Goal: Information Seeking & Learning: Learn about a topic

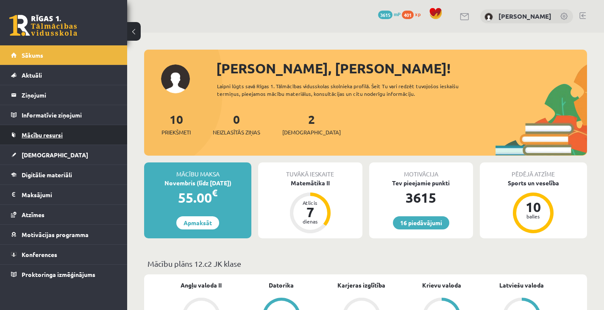
click at [90, 139] on link "Mācību resursi" at bounding box center [64, 134] width 106 height 19
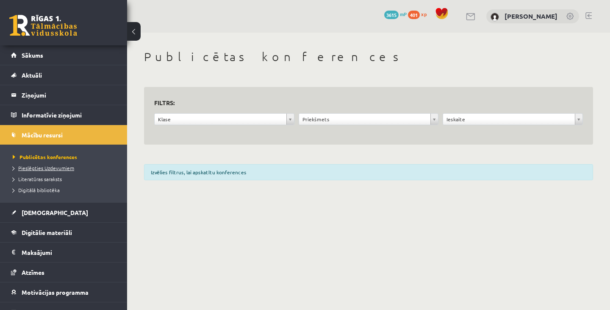
click at [64, 170] on span "Pieslēgties Uzdevumiem" at bounding box center [43, 167] width 61 height 7
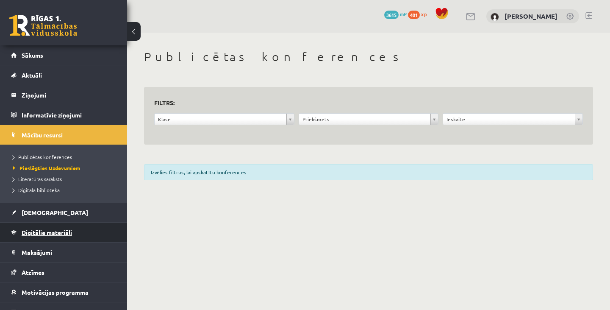
click at [69, 234] on span "Digitālie materiāli" at bounding box center [47, 232] width 50 height 8
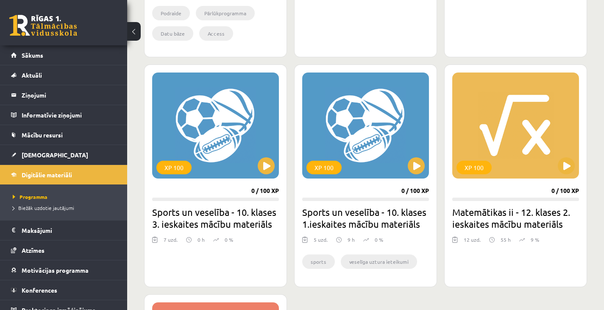
scroll to position [719, 0]
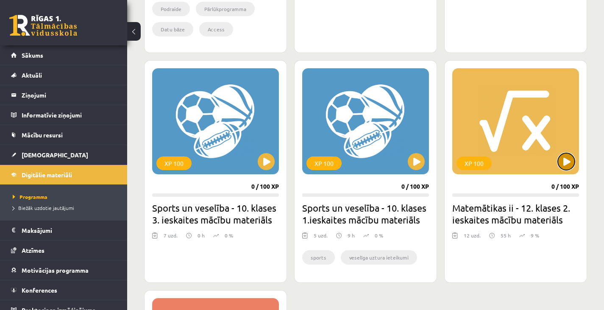
click at [566, 159] on button at bounding box center [566, 161] width 17 height 17
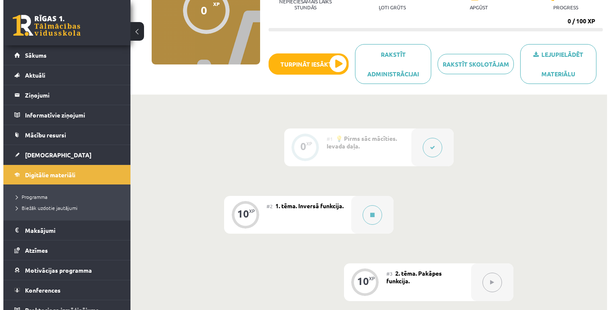
scroll to position [109, 0]
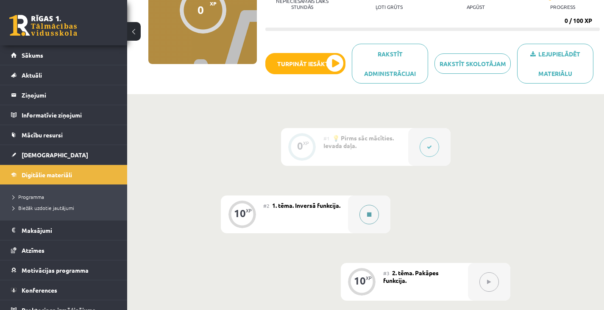
click at [362, 211] on button at bounding box center [368, 214] width 19 height 19
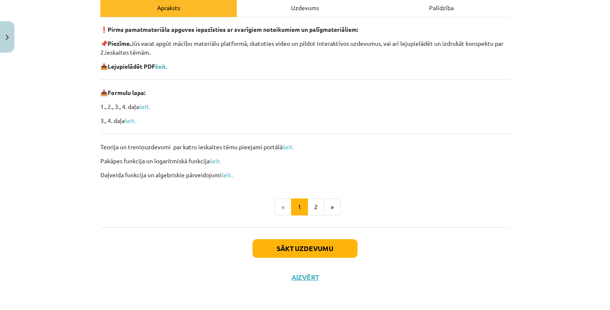
scroll to position [129, 0]
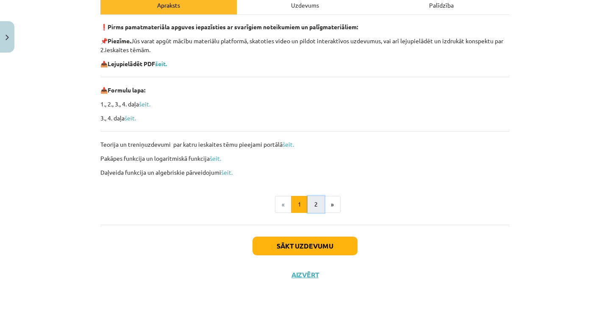
click at [315, 203] on button "2" at bounding box center [316, 204] width 17 height 17
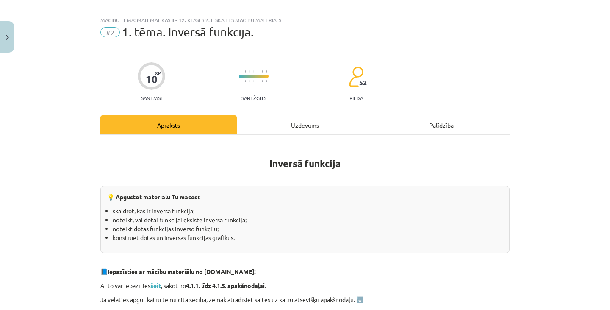
scroll to position [0, 0]
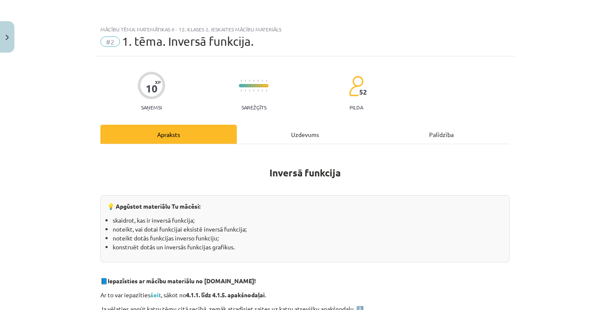
click at [312, 134] on div "Uzdevums" at bounding box center [305, 134] width 136 height 19
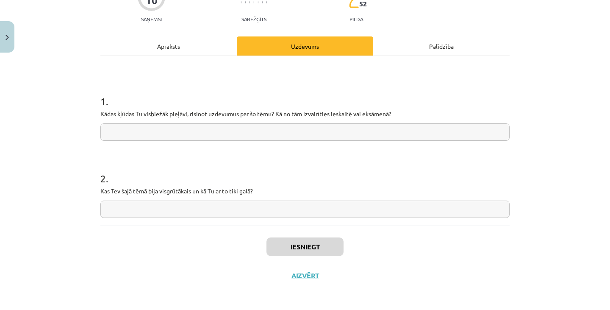
scroll to position [89, 0]
click at [182, 41] on div "Apraksts" at bounding box center [168, 45] width 136 height 19
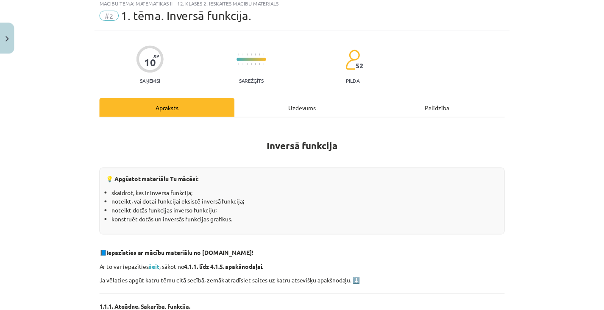
scroll to position [21, 0]
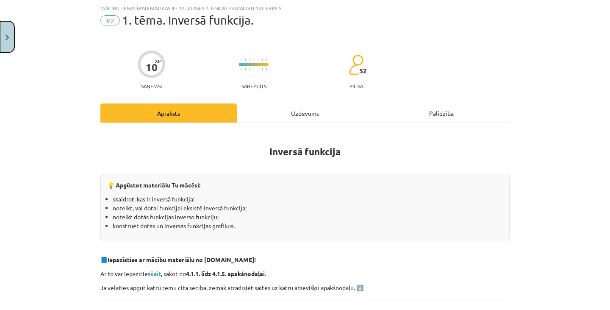
click at [7, 39] on img "Close" at bounding box center [7, 38] width 3 height 6
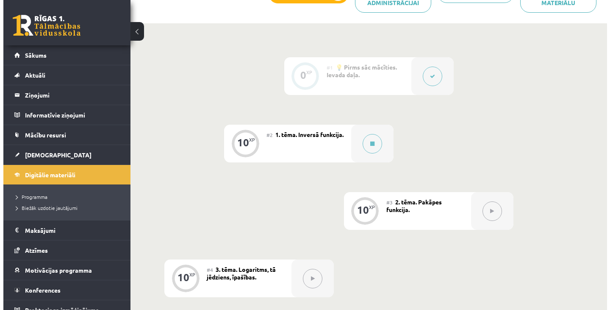
scroll to position [181, 0]
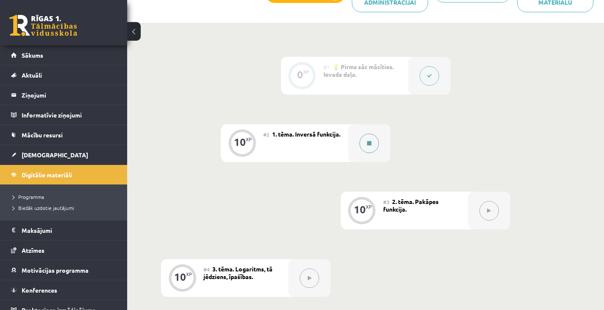
click at [349, 133] on div at bounding box center [369, 143] width 42 height 38
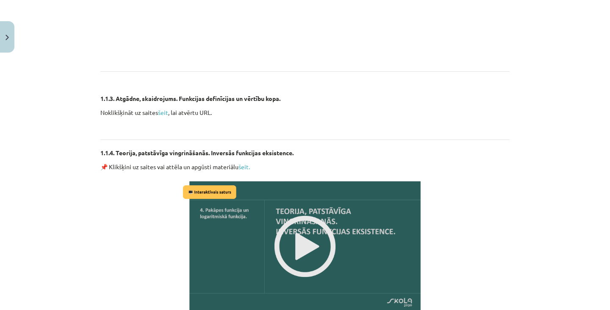
scroll to position [1065, 0]
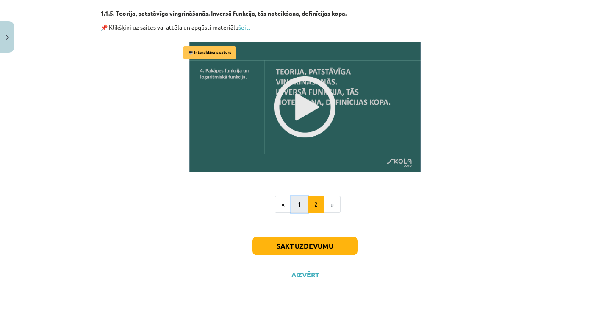
click at [301, 203] on button "1" at bounding box center [299, 204] width 17 height 17
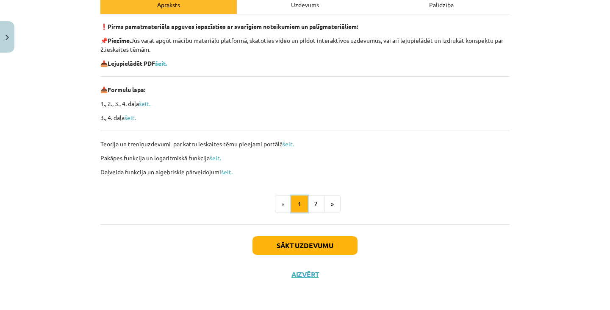
scroll to position [129, 0]
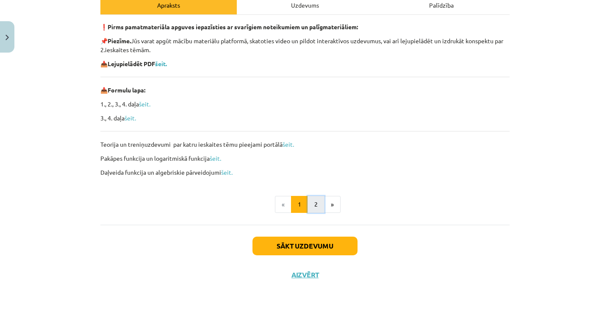
click at [317, 201] on button "2" at bounding box center [316, 204] width 17 height 17
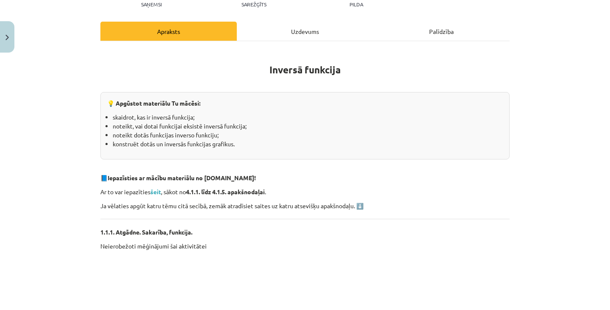
scroll to position [103, 0]
click at [269, 63] on h1 "Inversā funkcija" at bounding box center [304, 62] width 409 height 27
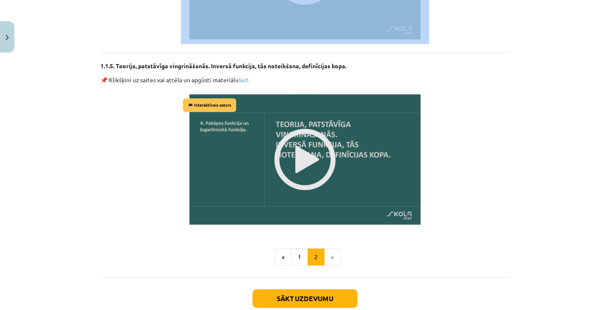
scroll to position [1012, 0]
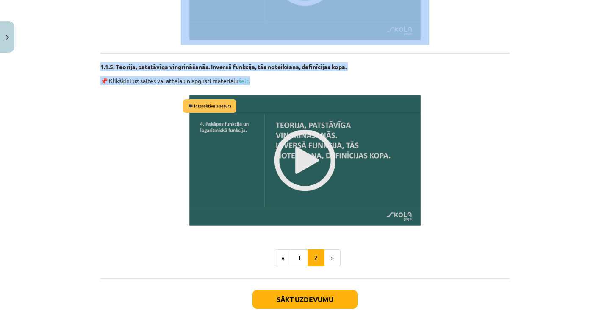
drag, startPoint x: 261, startPoint y: 64, endPoint x: 345, endPoint y: 74, distance: 84.5
copy div "Inversā funkcija 💡 Apgūstot materiālu Tu mācēsi: skaidrot, kas ir inversā funkc…"
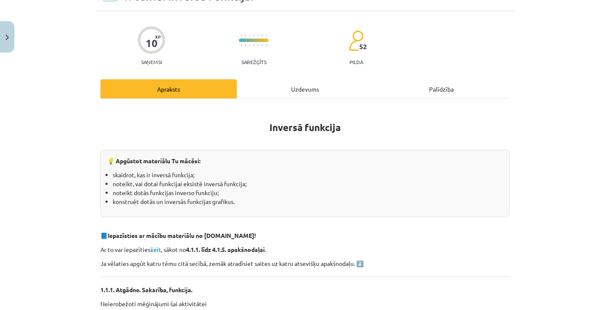
click at [306, 93] on div "Uzdevums" at bounding box center [305, 88] width 136 height 19
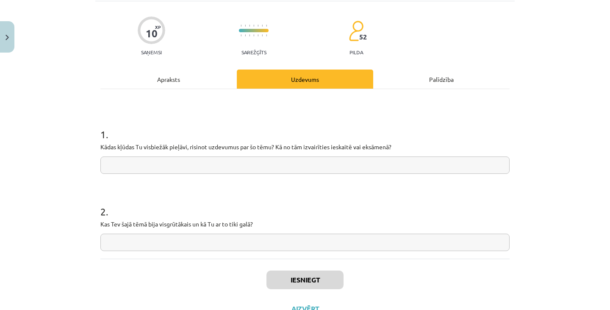
scroll to position [55, 0]
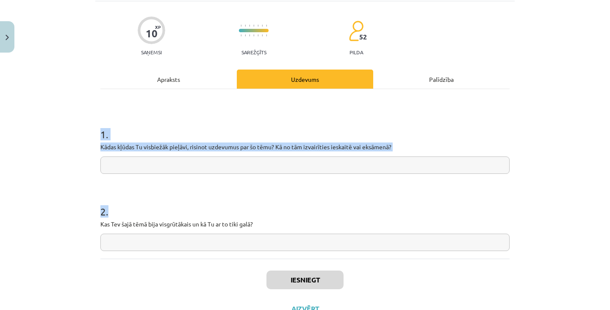
drag, startPoint x: 96, startPoint y: 134, endPoint x: 276, endPoint y: 228, distance: 202.9
click at [276, 228] on div "10 XP Saņemsi Sarežģīts 52 pilda Apraksts Uzdevums Palīdzība 1 . Kādas kļūdas T…" at bounding box center [305, 162] width 420 height 322
copy form "1 . Kādas kļūdas Tu visbiežāk pieļāvi, risinot uzdevumus par šo tēmu? Kā no tām…"
click at [236, 160] on input "text" at bounding box center [304, 164] width 409 height 17
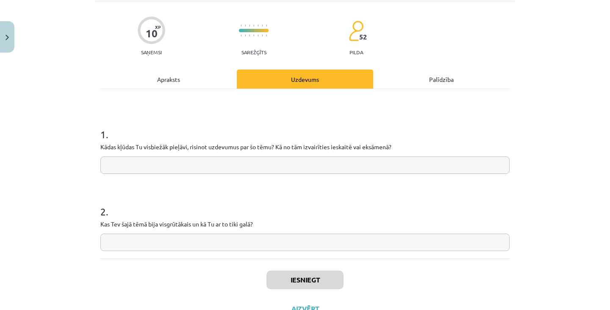
paste input "**********"
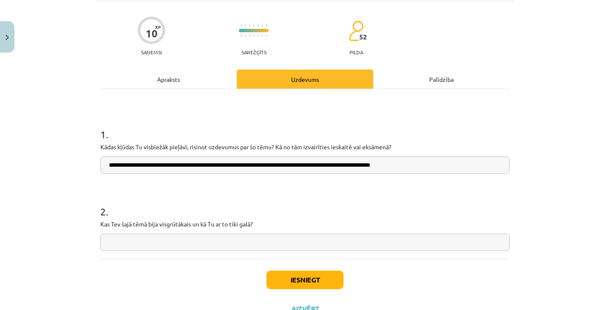
type input "**********"
click at [271, 248] on input "text" at bounding box center [304, 242] width 409 height 17
paste input "**********"
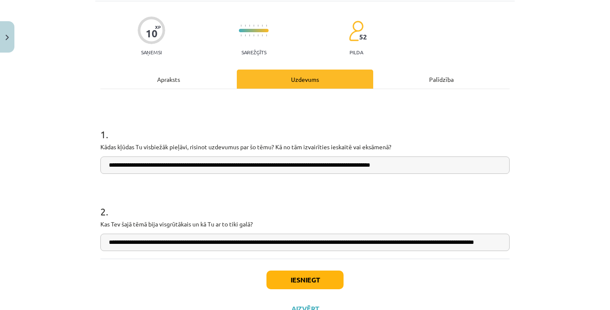
scroll to position [0, 38]
type input "**********"
click at [332, 279] on button "Iesniegt" at bounding box center [305, 279] width 77 height 19
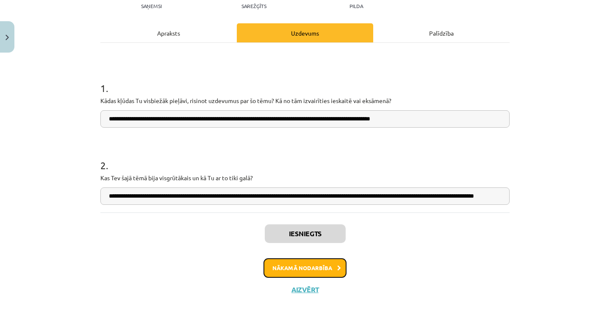
click at [333, 268] on button "Nākamā nodarbība" at bounding box center [305, 267] width 83 height 19
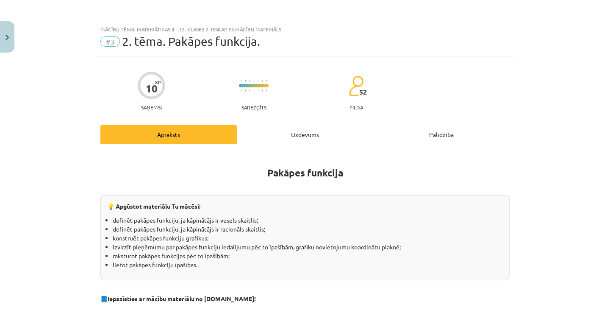
click at [300, 138] on div "Uzdevums" at bounding box center [305, 134] width 136 height 19
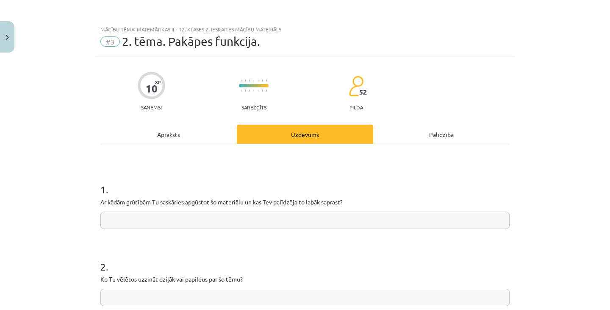
click at [174, 151] on div "1 . Ar kādām grūtībām Tu saskāries apgūstot šo materiālu un kas Tev palīdzēja t…" at bounding box center [304, 229] width 409 height 170
click at [189, 119] on div "10 XP Saņemsi Sarežģīts 52 pilda Apraksts Uzdevums Palīdzība 1 . Ar kādām grūtī…" at bounding box center [305, 217] width 420 height 322
click at [192, 133] on div "Apraksts" at bounding box center [168, 134] width 136 height 19
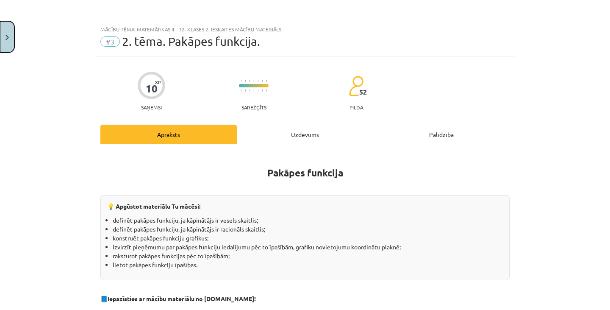
click at [3, 45] on button "Close" at bounding box center [7, 36] width 14 height 31
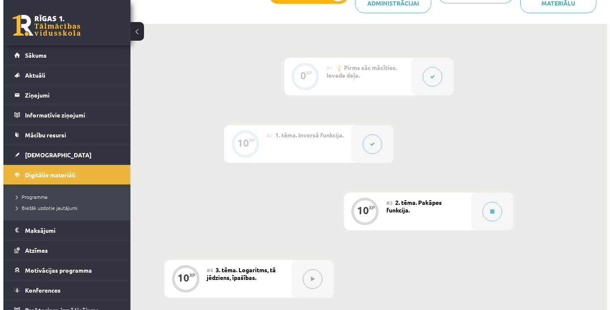
scroll to position [180, 0]
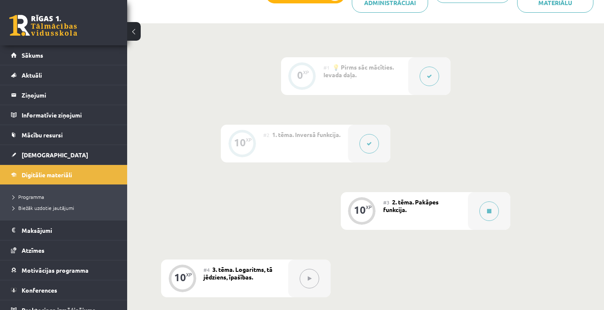
click at [354, 144] on div at bounding box center [369, 144] width 42 height 38
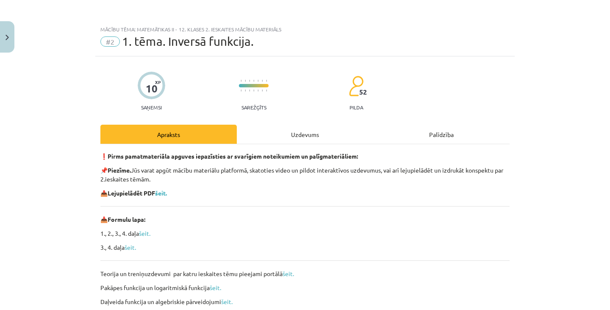
scroll to position [156, 0]
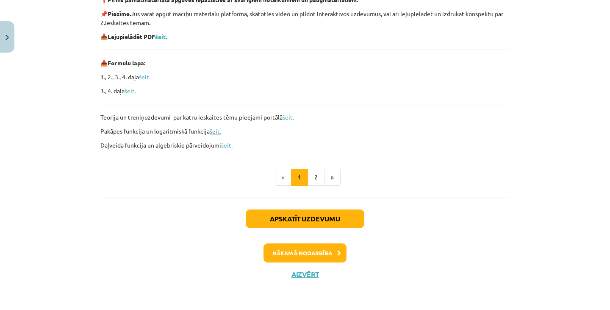
click at [217, 131] on link "šeit." at bounding box center [215, 131] width 11 height 8
click at [230, 146] on link "šeit." at bounding box center [226, 145] width 11 height 8
click at [330, 252] on button "Nākamā nodarbība" at bounding box center [305, 252] width 83 height 19
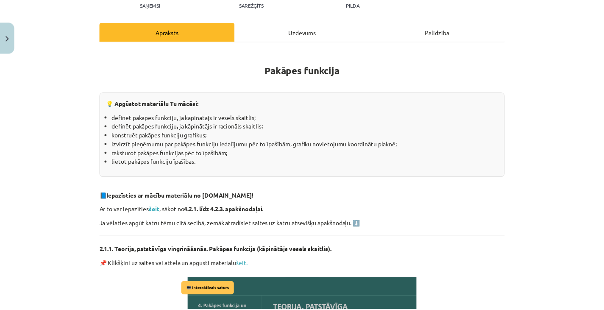
scroll to position [0, 0]
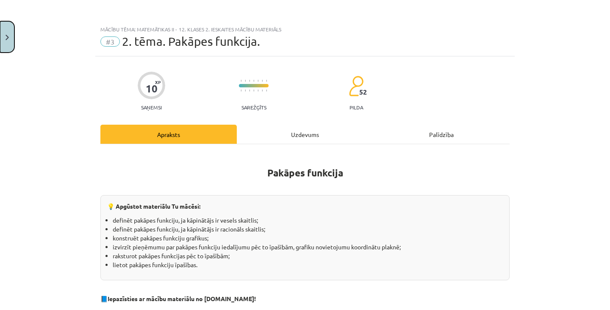
click at [4, 48] on button "Close" at bounding box center [7, 36] width 14 height 31
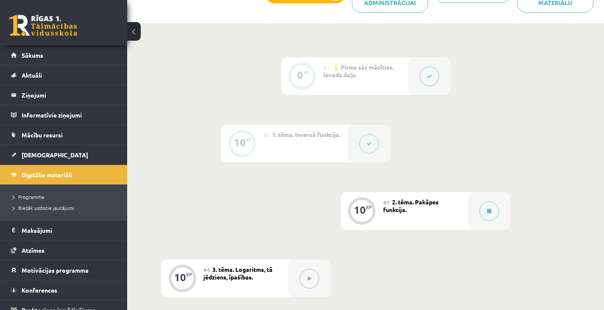
click at [64, 164] on li "Digitālie materiāli Programma Biežāk uzdotie jautājumi" at bounding box center [63, 192] width 127 height 56
click at [64, 177] on span "Digitālie materiāli" at bounding box center [47, 175] width 50 height 8
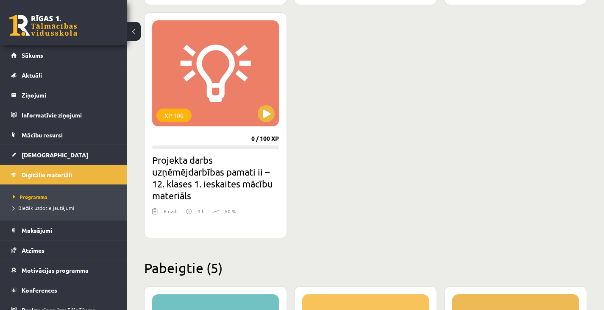
scroll to position [984, 0]
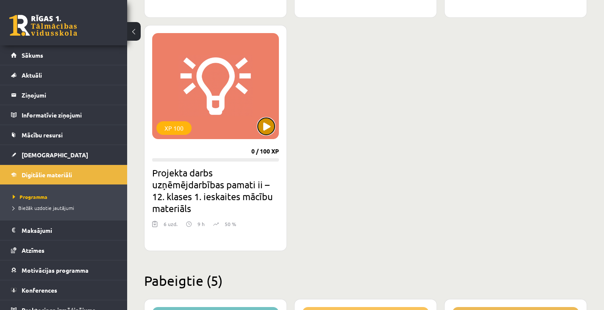
click at [270, 127] on button at bounding box center [266, 126] width 17 height 17
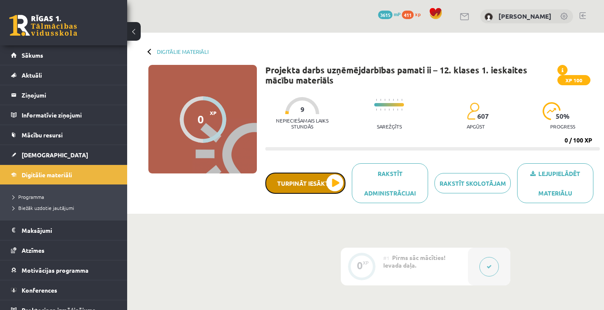
click at [334, 189] on button "Turpināt iesākto" at bounding box center [305, 183] width 80 height 21
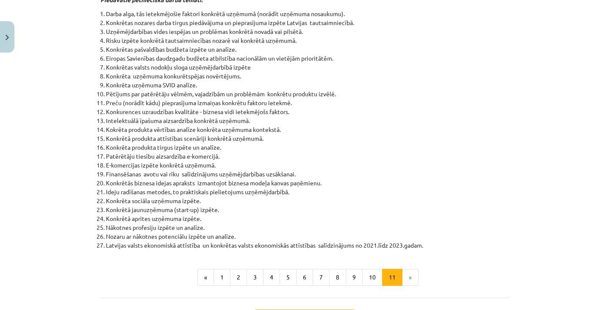
scroll to position [391, 0]
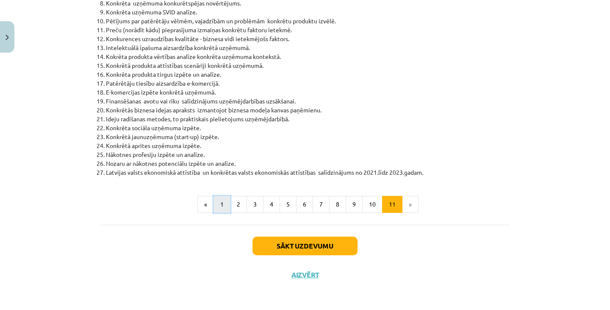
click at [217, 206] on button "1" at bounding box center [222, 204] width 17 height 17
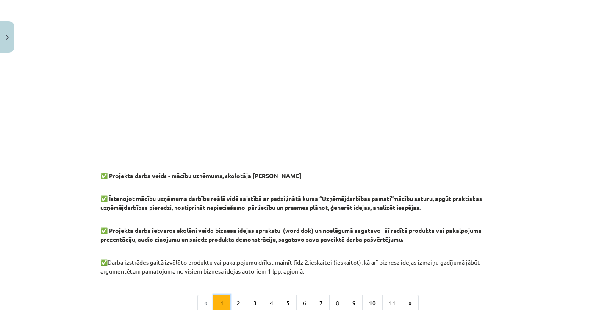
scroll to position [716, 0]
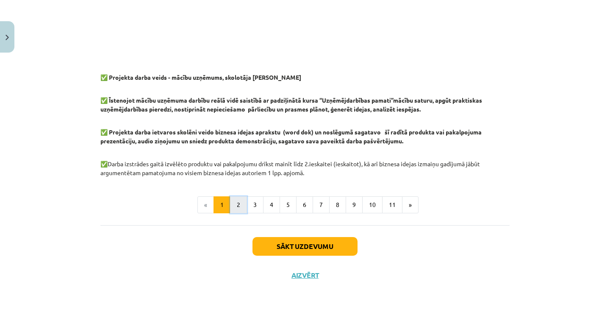
click at [236, 206] on button "2" at bounding box center [238, 204] width 17 height 17
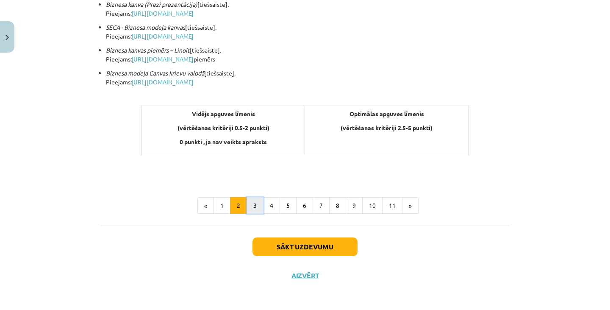
click at [254, 206] on button "3" at bounding box center [255, 205] width 17 height 17
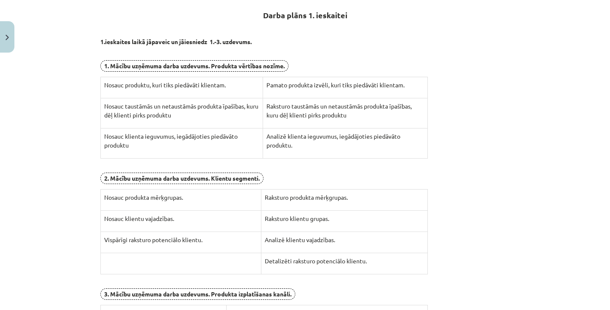
scroll to position [308, 0]
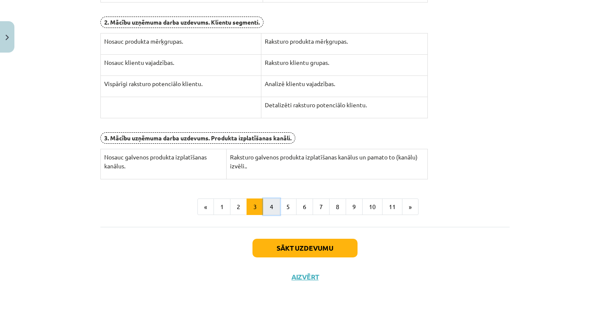
click at [269, 206] on button "4" at bounding box center [271, 206] width 17 height 17
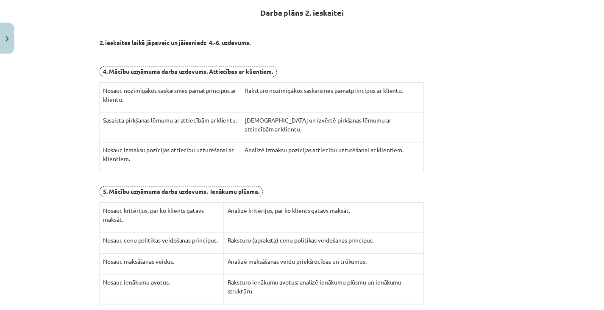
scroll to position [152, 0]
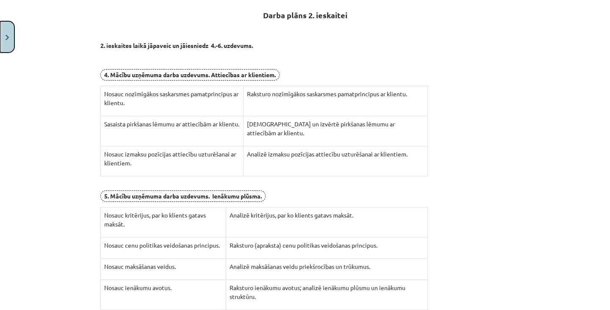
click at [11, 33] on button "Close" at bounding box center [7, 36] width 14 height 31
